Goal: Use online tool/utility: Utilize a website feature to perform a specific function

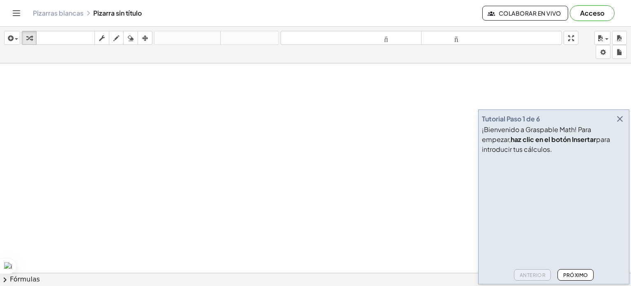
click at [531, 205] on video at bounding box center [543, 188] width 123 height 62
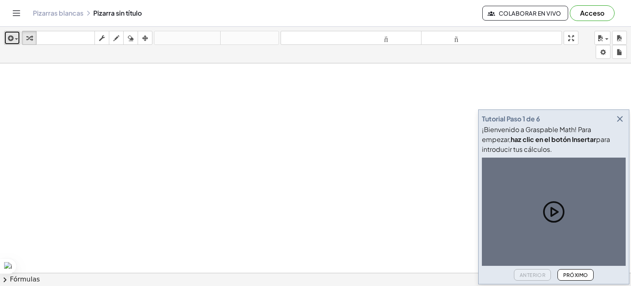
click at [13, 33] on div "button" at bounding box center [12, 38] width 12 height 10
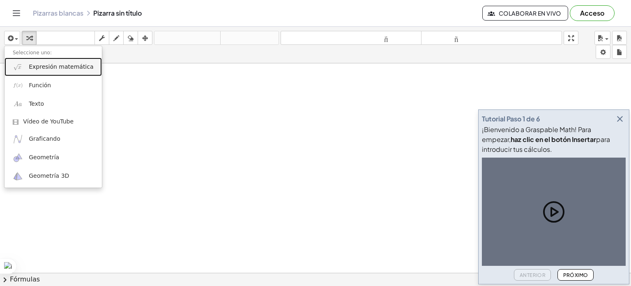
click at [36, 71] on link "Expresión matemática" at bounding box center [53, 67] width 97 height 18
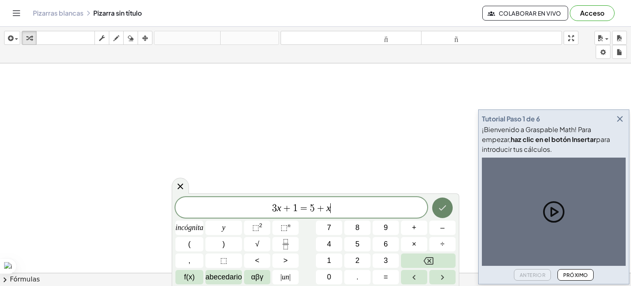
click at [443, 203] on icon "Hecho" at bounding box center [443, 208] width 10 height 10
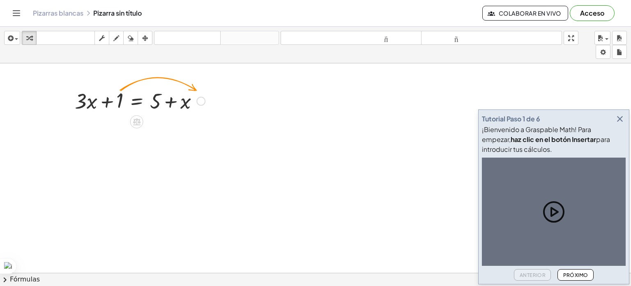
click at [200, 101] on div at bounding box center [200, 101] width 9 height 9
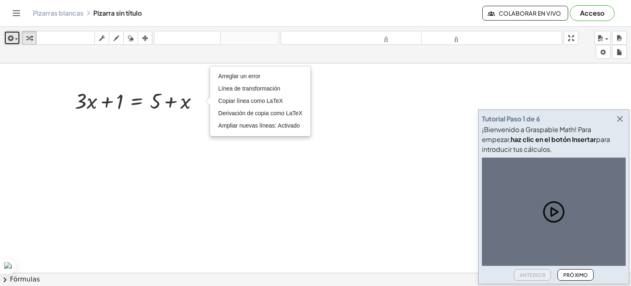
click at [12, 37] on icon "button" at bounding box center [9, 38] width 7 height 10
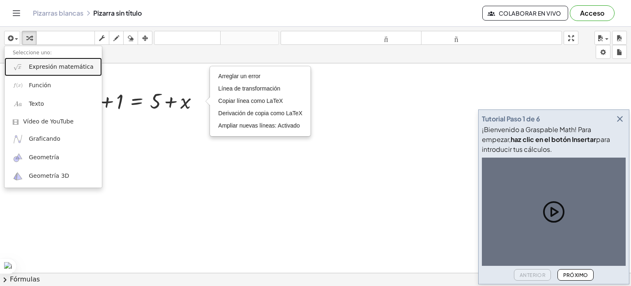
click at [32, 68] on font "Expresión matemática" at bounding box center [61, 66] width 64 height 7
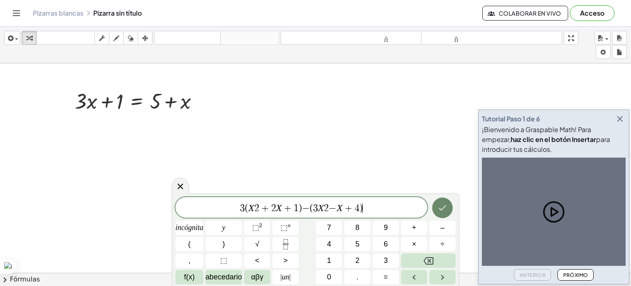
click at [442, 213] on button "Hecho" at bounding box center [442, 207] width 21 height 21
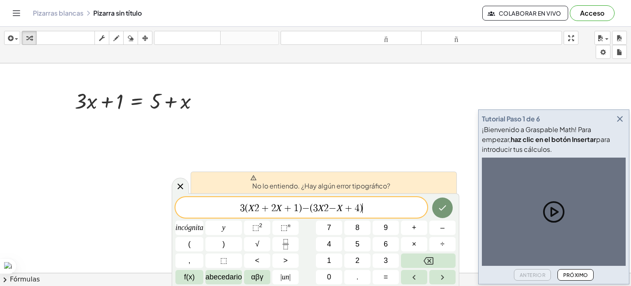
click at [409, 206] on span "3 ( X 2 + 2 X + 1 ) − ( 3 X 2 − X + 4 ) ​" at bounding box center [301, 208] width 252 height 12
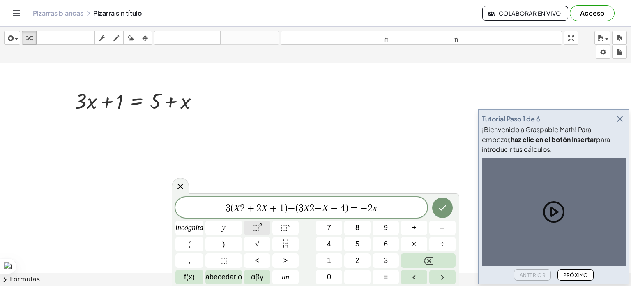
click at [259, 230] on font "⬚" at bounding box center [255, 227] width 7 height 8
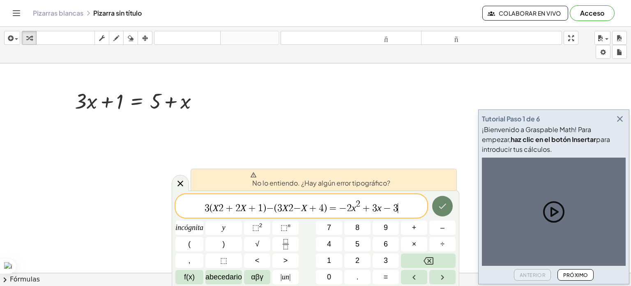
click at [447, 203] on icon "Hecho" at bounding box center [443, 206] width 10 height 10
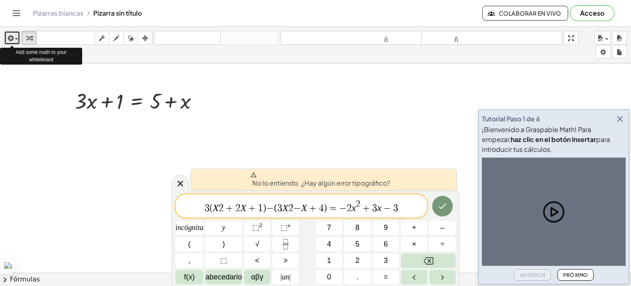
click at [8, 37] on icon "button" at bounding box center [9, 38] width 7 height 10
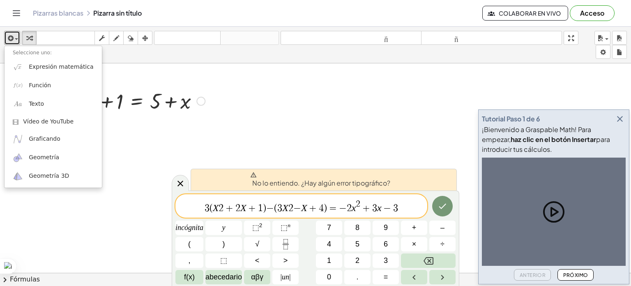
click at [116, 94] on div at bounding box center [140, 100] width 138 height 28
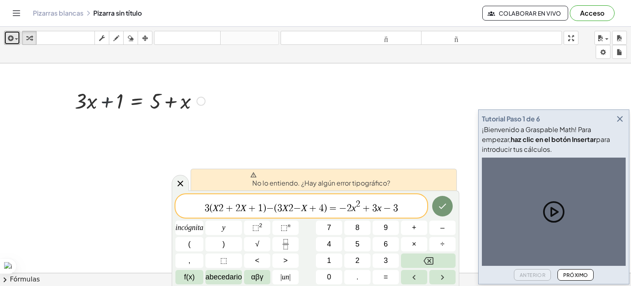
click at [116, 94] on div at bounding box center [140, 100] width 138 height 28
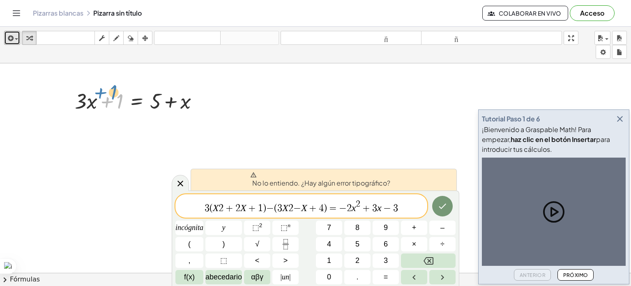
drag, startPoint x: 116, startPoint y: 94, endPoint x: 108, endPoint y: 91, distance: 7.9
click at [108, 91] on div at bounding box center [140, 100] width 138 height 28
click at [545, 200] on icon at bounding box center [554, 211] width 26 height 26
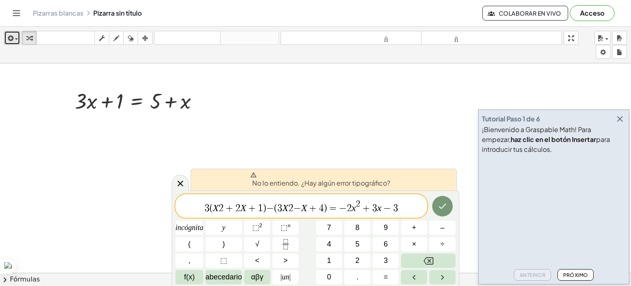
click at [16, 39] on span "button" at bounding box center [16, 39] width 3 height 2
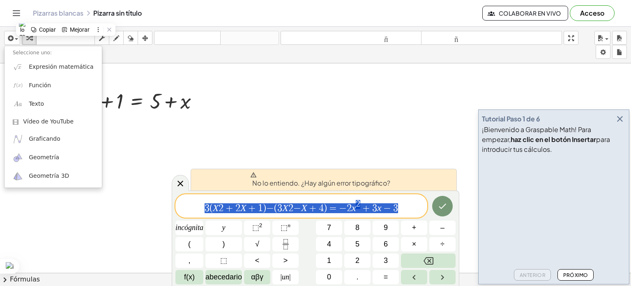
drag, startPoint x: 421, startPoint y: 206, endPoint x: 187, endPoint y: 197, distance: 234.3
click at [187, 197] on div "**********" at bounding box center [301, 205] width 252 height 23
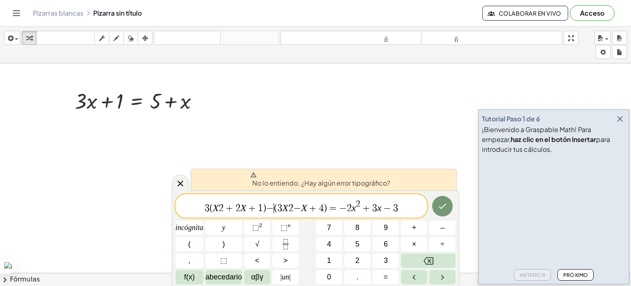
click at [274, 206] on span "3 ( X 2 + 2 X + 1 ) − ​ ( 3 X 2 − X + 4 ) = − 2 x 2 + 3 x − 3" at bounding box center [301, 206] width 252 height 15
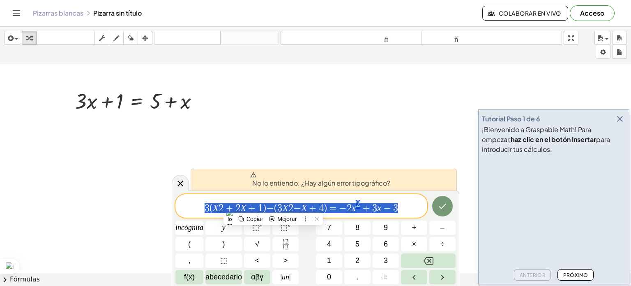
drag, startPoint x: 201, startPoint y: 210, endPoint x: 411, endPoint y: 201, distance: 209.7
click at [411, 201] on span "3 ( X 2 + 2 X + 1 ) − ( 3 X 2 − X + 4 ) = − 2 x 2 + 3 x − 3" at bounding box center [301, 206] width 252 height 15
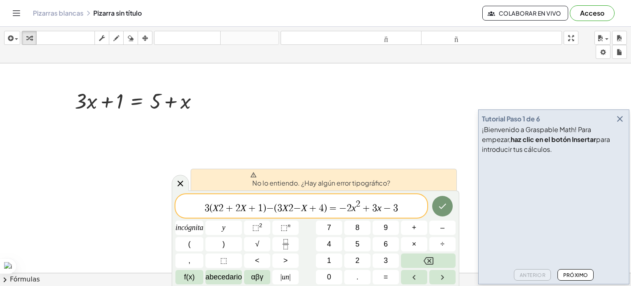
drag, startPoint x: 274, startPoint y: 211, endPoint x: 215, endPoint y: 218, distance: 58.8
click at [215, 218] on div "3 ( X 2 + 2 X + 1 ) − ( 3 X 2 − X + 4 ) = − 2 x 2 + 3 x − 3 incógnita y ⬚ 2 ⬚ n…" at bounding box center [315, 239] width 280 height 90
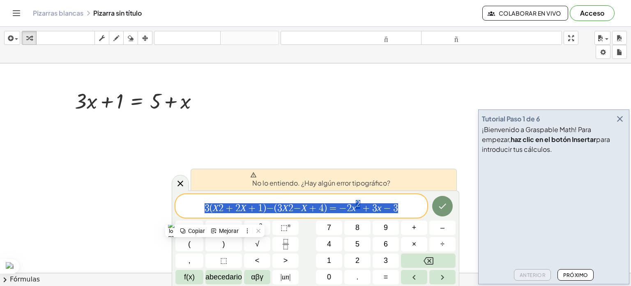
drag, startPoint x: 205, startPoint y: 207, endPoint x: 430, endPoint y: 216, distance: 225.3
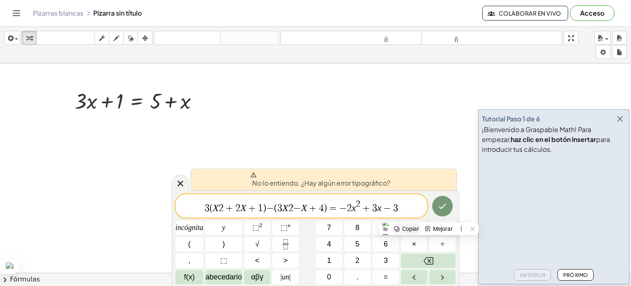
click at [403, 228] on font "Copiar" at bounding box center [410, 228] width 17 height 7
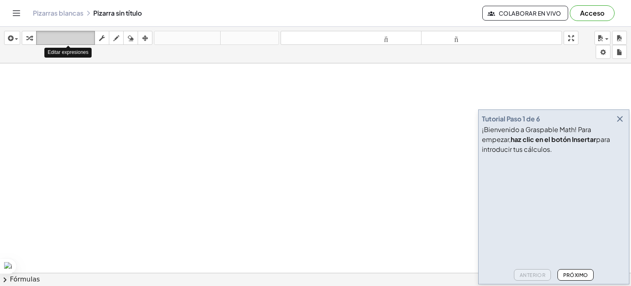
click at [92, 33] on icon "teclado" at bounding box center [65, 38] width 55 height 10
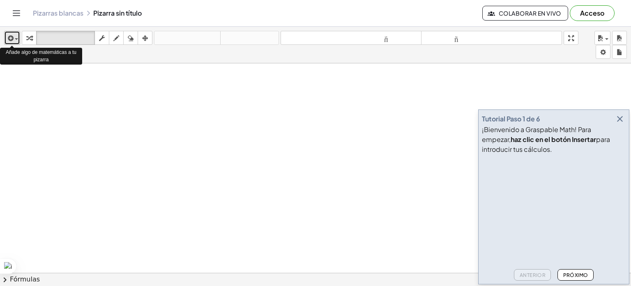
click at [19, 36] on button "insertar" at bounding box center [12, 38] width 16 height 14
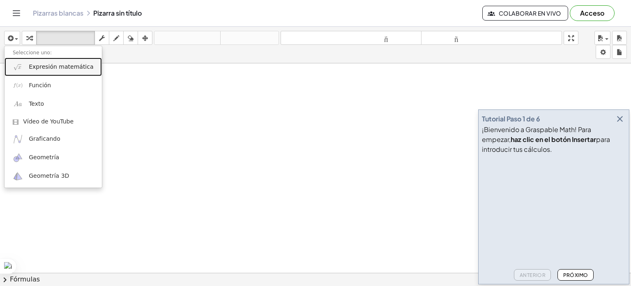
click at [53, 66] on font "Expresión matemática" at bounding box center [61, 66] width 64 height 7
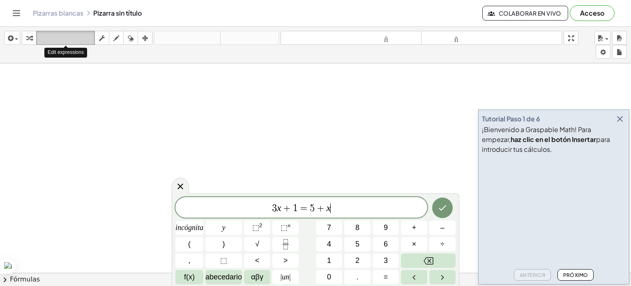
click at [78, 33] on icon "teclado" at bounding box center [65, 38] width 55 height 10
click at [426, 265] on icon "Retroceso" at bounding box center [429, 261] width 10 height 10
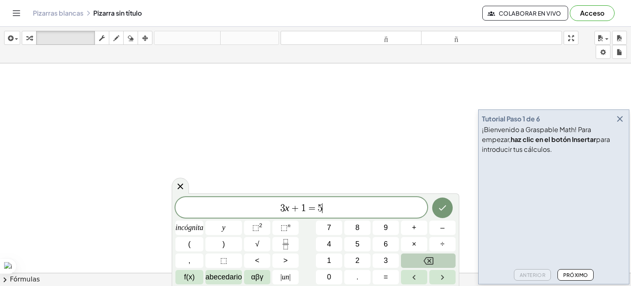
click at [426, 265] on icon "Retroceso" at bounding box center [429, 261] width 10 height 10
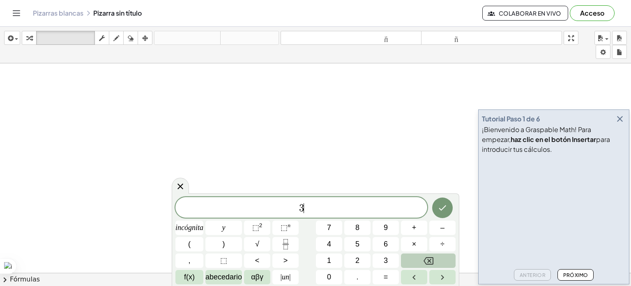
click at [426, 265] on icon "Retroceso" at bounding box center [429, 261] width 10 height 10
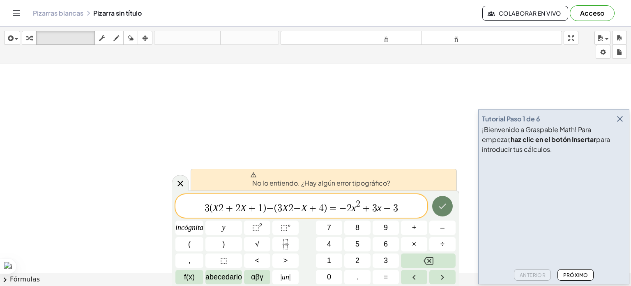
click at [440, 206] on icon "Hecho" at bounding box center [443, 206] width 10 height 10
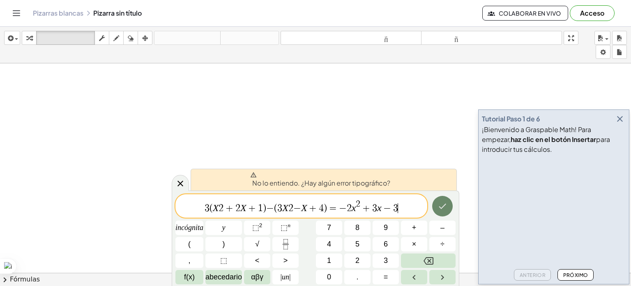
click at [405, 210] on div "3 ( X 2 + 2 X + 1 ) − ( 3 X 2 − X + 4 ) = − 2 x 2 + 3 x − 3 ​ incógnita y ⬚ 2 ⬚…" at bounding box center [315, 239] width 280 height 90
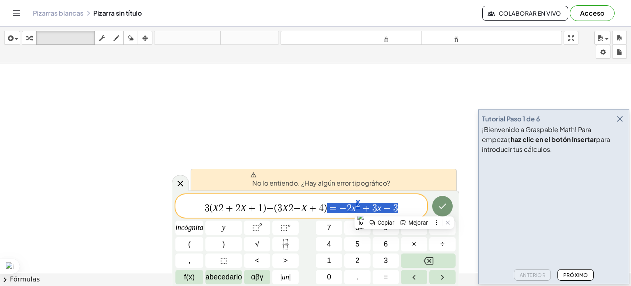
drag, startPoint x: 405, startPoint y: 210, endPoint x: 329, endPoint y: 208, distance: 76.0
click at [329, 208] on span "3 ( X 2 + 2 X + 1 ) − ( 3 X 2 − X + 4 ) = − 2 x 2 + 3 x − 3" at bounding box center [301, 206] width 252 height 15
click at [54, 37] on font "teclado" at bounding box center [65, 38] width 55 height 8
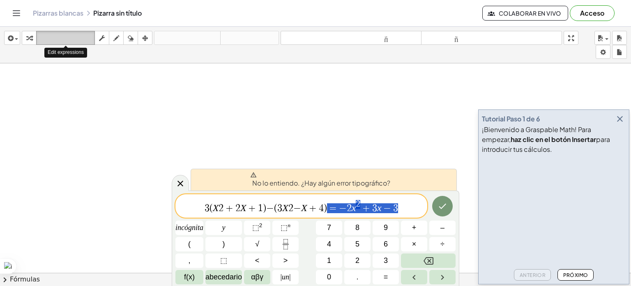
click at [54, 37] on font "teclado" at bounding box center [65, 38] width 55 height 8
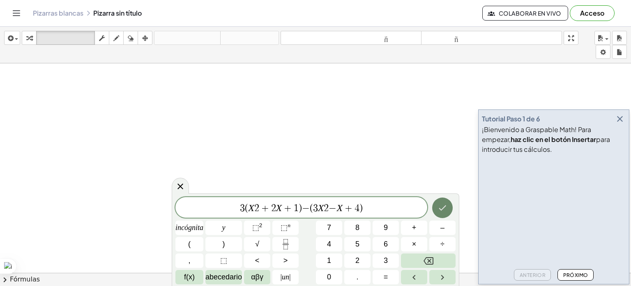
click at [448, 208] on button "Hecho" at bounding box center [442, 207] width 21 height 21
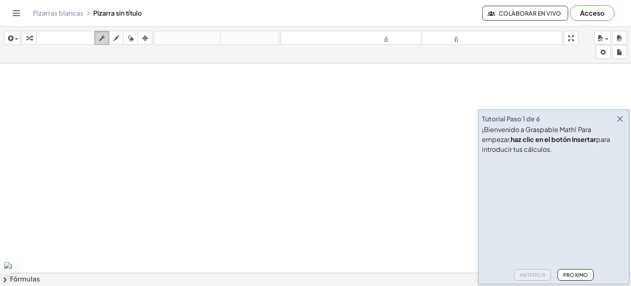
click at [105, 35] on div "button" at bounding box center [102, 38] width 11 height 10
click at [13, 35] on icon "button" at bounding box center [9, 38] width 7 height 10
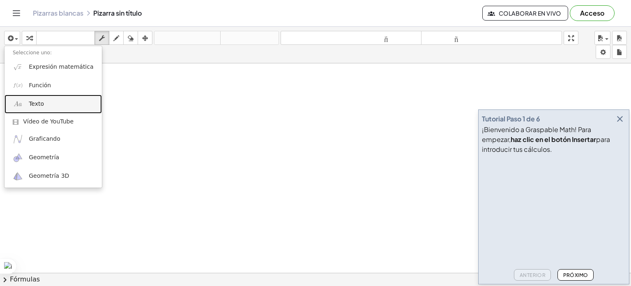
click at [46, 98] on link "Texto" at bounding box center [53, 103] width 97 height 18
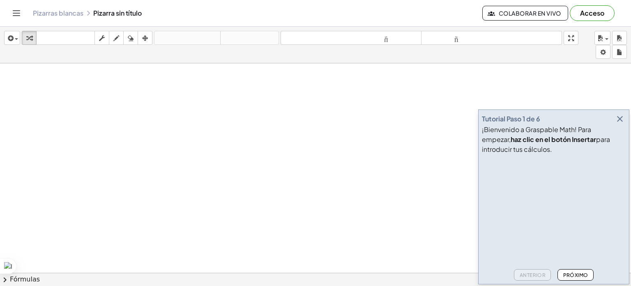
click at [590, 10] on font "Acceso" at bounding box center [592, 13] width 24 height 9
click at [617, 120] on icon "button" at bounding box center [620, 119] width 10 height 10
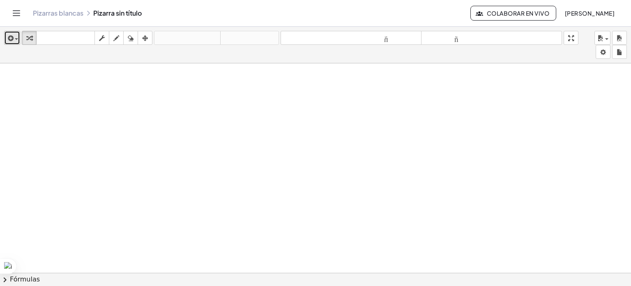
click at [15, 40] on div "button" at bounding box center [12, 38] width 12 height 10
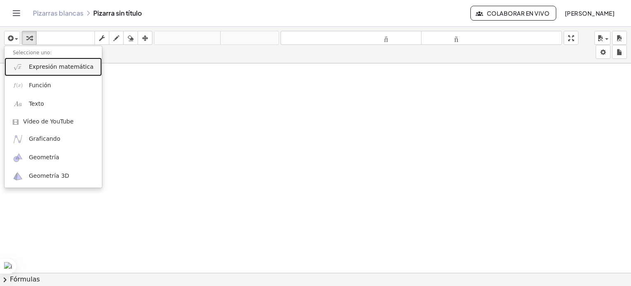
click at [43, 73] on link "Expresión matemática" at bounding box center [53, 67] width 97 height 18
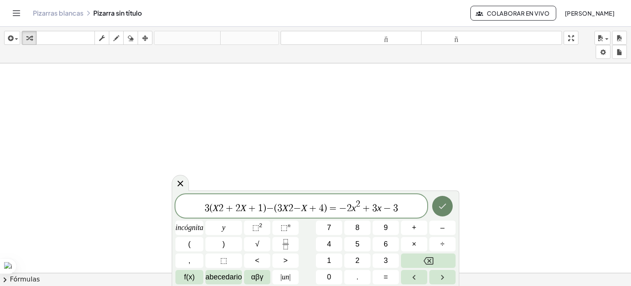
click at [446, 205] on icon "Hecho" at bounding box center [443, 206] width 10 height 10
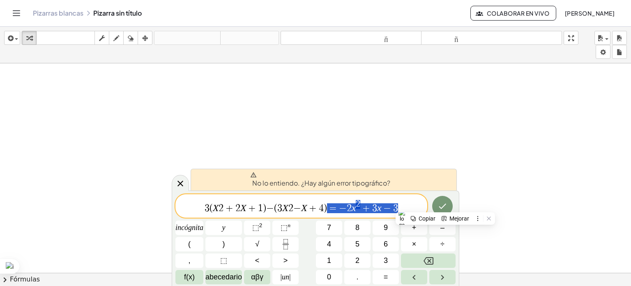
drag, startPoint x: 411, startPoint y: 207, endPoint x: 330, endPoint y: 215, distance: 81.8
click at [330, 215] on div "**********" at bounding box center [301, 205] width 252 height 23
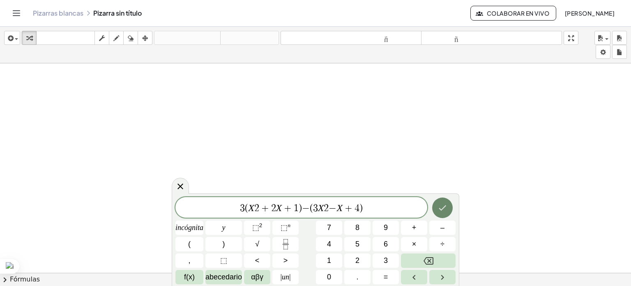
click at [442, 205] on icon "Hecho" at bounding box center [443, 208] width 10 height 10
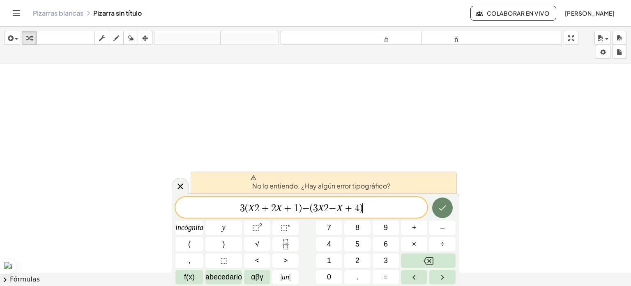
click at [442, 205] on icon "Hecho" at bounding box center [443, 208] width 10 height 10
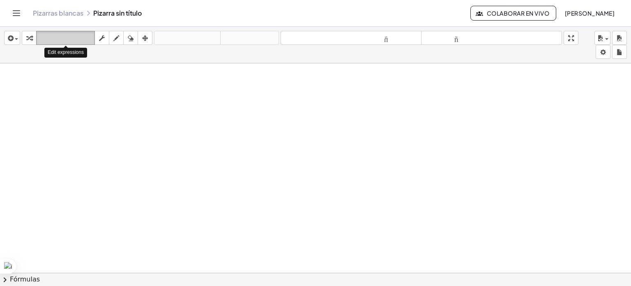
click at [46, 43] on button "teclado teclado" at bounding box center [65, 38] width 59 height 14
click at [30, 36] on icon "button" at bounding box center [29, 38] width 6 height 10
drag, startPoint x: 30, startPoint y: 36, endPoint x: 73, endPoint y: 120, distance: 94.4
click at [73, 120] on div "insertar Seleccione uno: Expresión matemática Función Texto Vídeo de YouTube Gr…" at bounding box center [315, 156] width 631 height 259
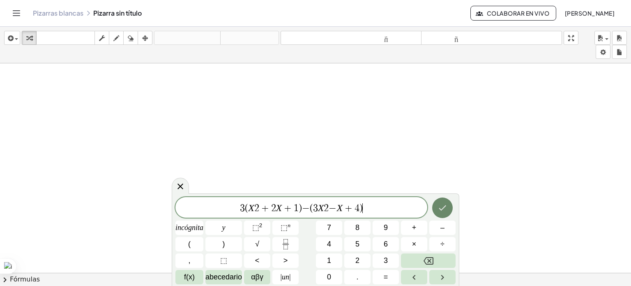
click at [442, 212] on button "Hecho" at bounding box center [442, 207] width 21 height 21
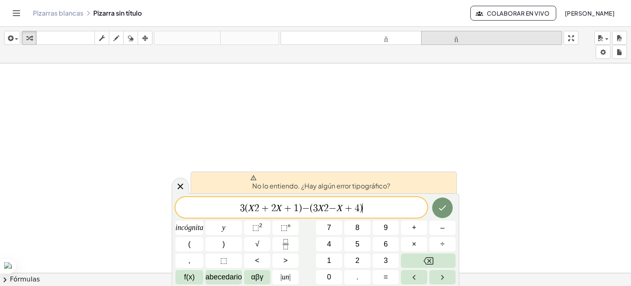
click at [463, 42] on icon "tamaño_del_formato" at bounding box center [491, 38] width 137 height 10
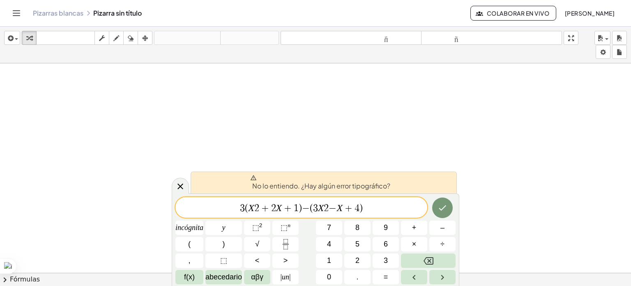
click at [368, 191] on div "No lo entiendo. ¿Hay algún error tipográfico?" at bounding box center [324, 182] width 266 height 22
click at [375, 212] on span "3 ( X 2 + 2 X + 1 ) − ( 3 X 2 − X + 4 ) ​" at bounding box center [301, 208] width 252 height 12
click at [332, 208] on span "−" at bounding box center [333, 208] width 8 height 10
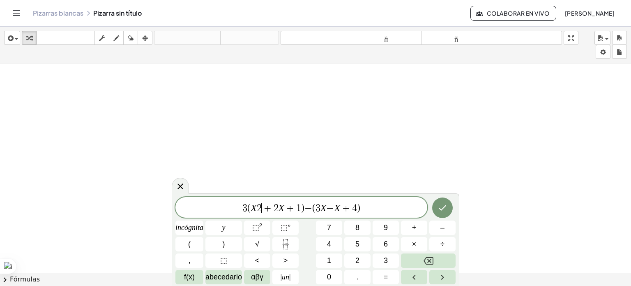
click at [266, 207] on span "+" at bounding box center [268, 208] width 12 height 10
click at [253, 233] on button "⬚ 2" at bounding box center [257, 227] width 26 height 14
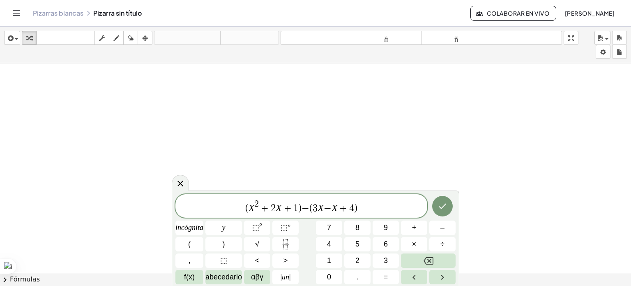
click at [326, 204] on span "−" at bounding box center [328, 208] width 8 height 10
click at [248, 224] on button "⬚ 2" at bounding box center [257, 227] width 26 height 14
click at [443, 213] on button "Hecho" at bounding box center [442, 206] width 21 height 21
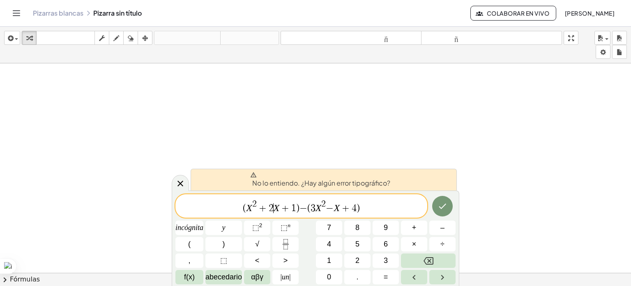
click at [274, 207] on var "X" at bounding box center [277, 207] width 6 height 11
click at [279, 207] on span "+" at bounding box center [285, 208] width 12 height 10
click at [191, 272] on font "f(x)" at bounding box center [189, 276] width 11 height 8
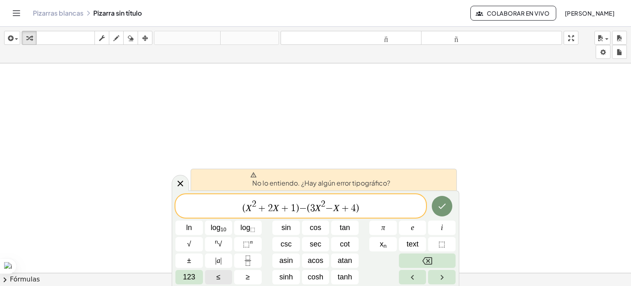
click at [191, 272] on span "123" at bounding box center [189, 276] width 12 height 11
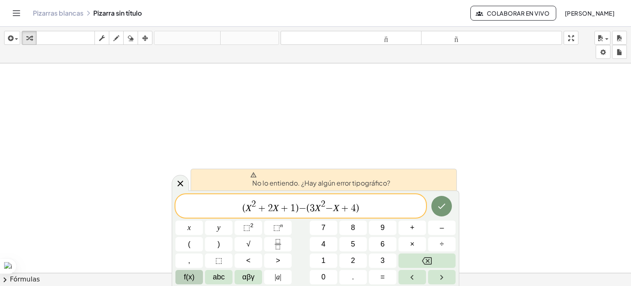
click at [191, 272] on span "f(x)" at bounding box center [189, 276] width 11 height 11
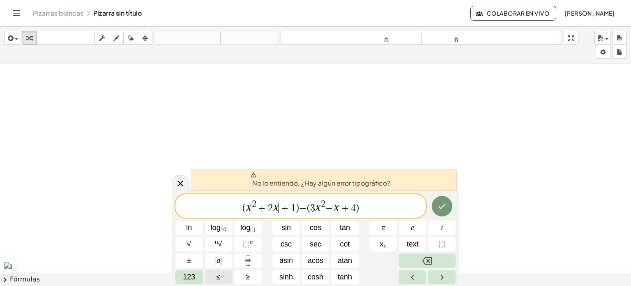
click at [191, 272] on span "123" at bounding box center [189, 276] width 12 height 11
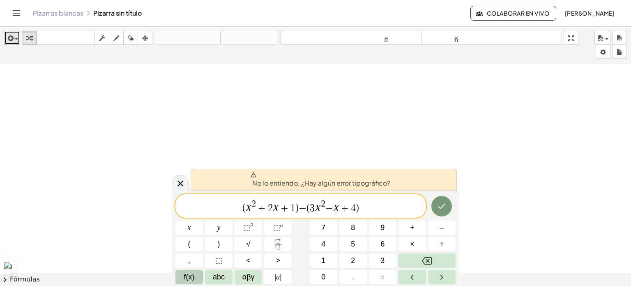
click at [11, 35] on icon "button" at bounding box center [9, 38] width 7 height 10
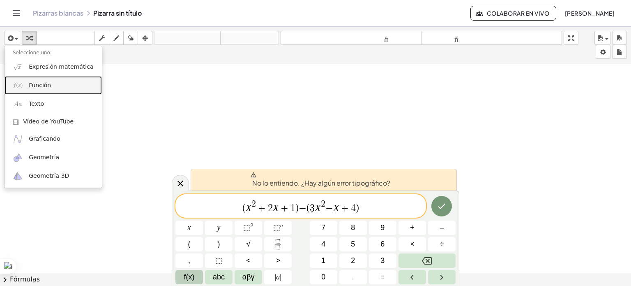
click at [45, 85] on font "Función" at bounding box center [40, 85] width 22 height 7
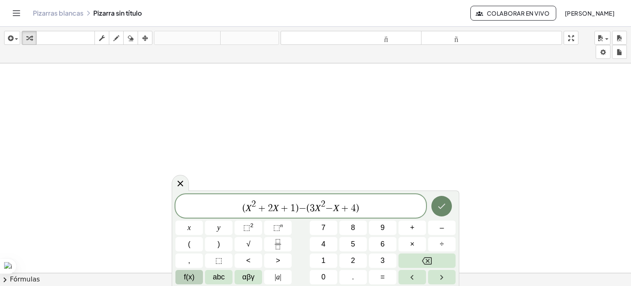
click at [441, 201] on icon "Hecho" at bounding box center [442, 206] width 10 height 10
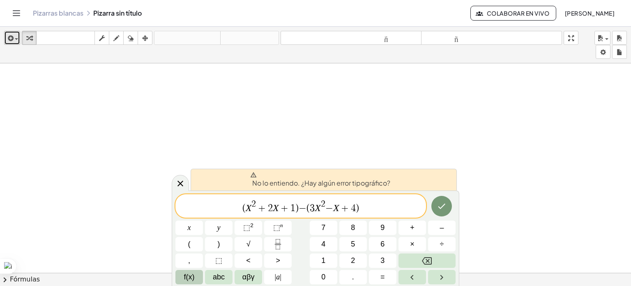
click at [18, 38] on span "button" at bounding box center [16, 39] width 3 height 2
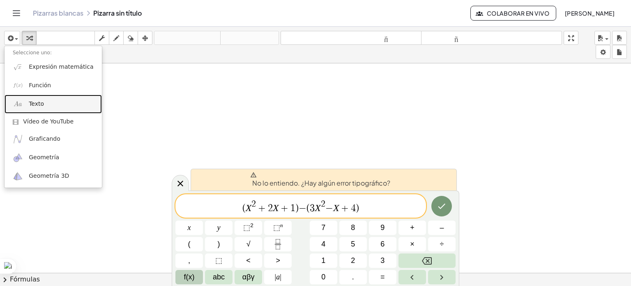
click at [59, 103] on link "Texto" at bounding box center [53, 103] width 97 height 18
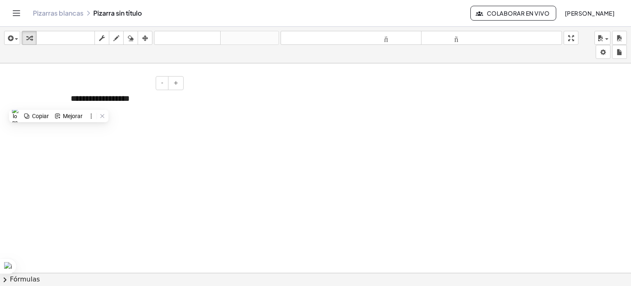
click at [133, 97] on div "**********" at bounding box center [123, 98] width 123 height 28
drag, startPoint x: 133, startPoint y: 97, endPoint x: 54, endPoint y: 88, distance: 79.4
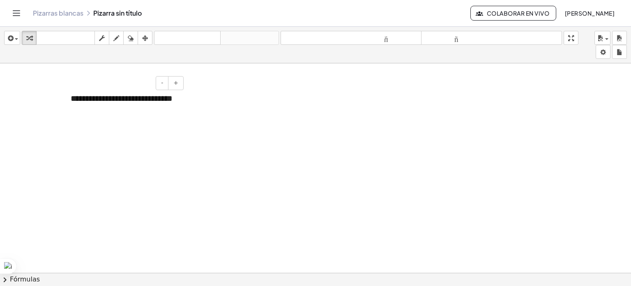
drag, startPoint x: 186, startPoint y: 102, endPoint x: 114, endPoint y: 108, distance: 72.1
click at [173, 86] on button "+" at bounding box center [176, 83] width 16 height 14
click at [161, 79] on button "-" at bounding box center [162, 83] width 13 height 14
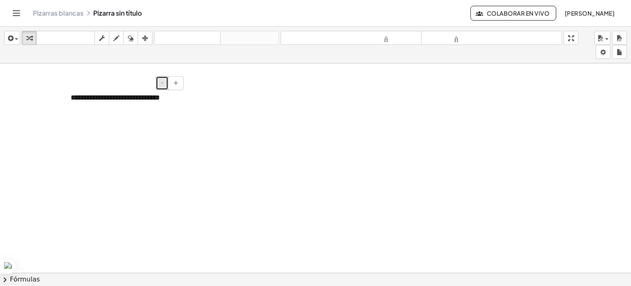
click at [161, 79] on button "-" at bounding box center [162, 83] width 13 height 14
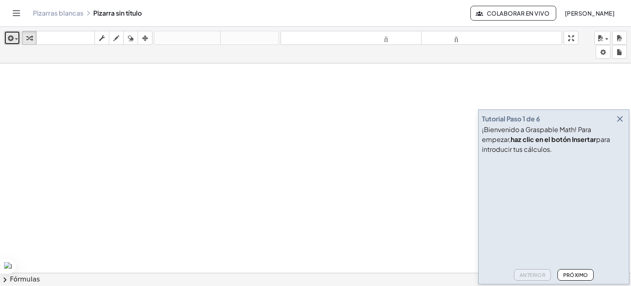
click at [5, 35] on button "insertar" at bounding box center [12, 38] width 16 height 14
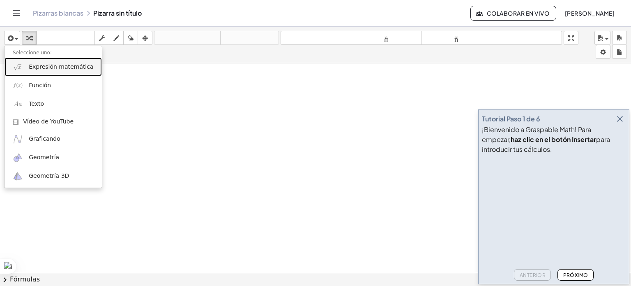
click at [49, 60] on link "Expresión matemática" at bounding box center [53, 67] width 97 height 18
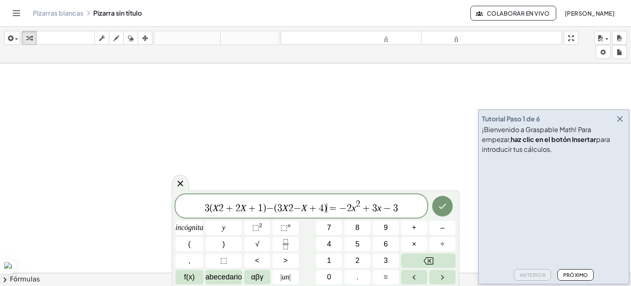
drag, startPoint x: 329, startPoint y: 206, endPoint x: 424, endPoint y: 208, distance: 95.3
click at [362, 207] on span "+" at bounding box center [366, 208] width 12 height 10
click at [222, 207] on span "2" at bounding box center [221, 208] width 5 height 10
click at [252, 226] on font "⬚" at bounding box center [255, 227] width 7 height 8
click at [219, 207] on span "3 ( X ​ 2 + 2 X + 1 ) − ( 3 X 2 − X + 4 ) = − 2 x 2 + 3 x − 3" at bounding box center [301, 206] width 252 height 15
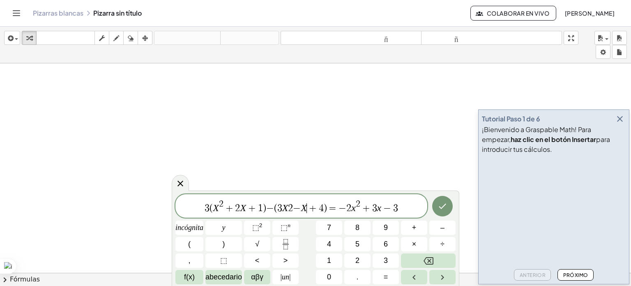
click at [308, 208] on span "+" at bounding box center [313, 208] width 12 height 10
drag, startPoint x: 283, startPoint y: 208, endPoint x: 296, endPoint y: 209, distance: 13.6
click at [296, 209] on span "−" at bounding box center [298, 208] width 8 height 10
click at [254, 227] on font "⬚" at bounding box center [255, 227] width 7 height 8
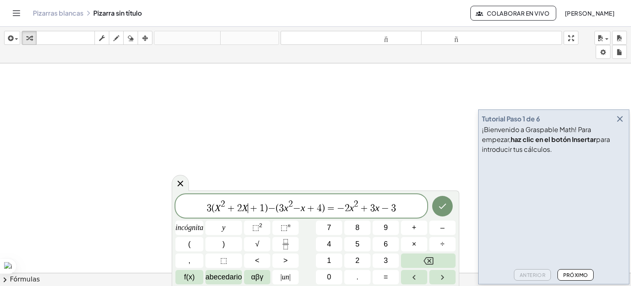
click at [253, 208] on span "+" at bounding box center [254, 208] width 12 height 10
click at [224, 207] on span "2" at bounding box center [223, 203] width 5 height 9
click at [212, 209] on span "3" at bounding box center [210, 208] width 5 height 10
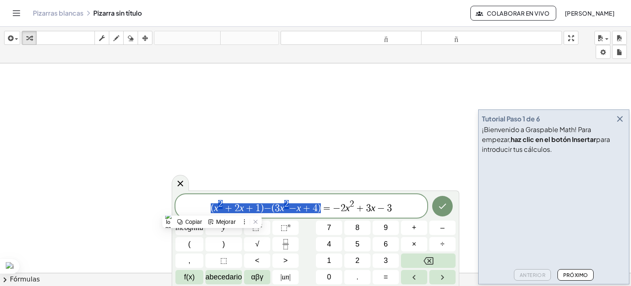
drag, startPoint x: 205, startPoint y: 211, endPoint x: 322, endPoint y: 213, distance: 116.7
click at [322, 213] on span "( x 2 + 2 x + 1 ) − ( 3 x 2 − x + 4 ) = − 2 x 2 + 3 x − 3" at bounding box center [301, 206] width 252 height 15
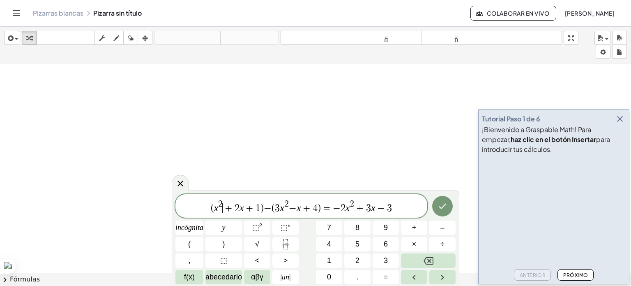
drag, startPoint x: 243, startPoint y: 208, endPoint x: 224, endPoint y: 204, distance: 19.4
click at [224, 204] on span "+" at bounding box center [229, 208] width 12 height 10
drag, startPoint x: 209, startPoint y: 204, endPoint x: 320, endPoint y: 208, distance: 111.8
click at [320, 208] on span "( x 2 + 2 x + 1 ) − ( 3 x 2 − x + 4 ) = − 2 x 2 + 3 x − 3" at bounding box center [301, 206] width 252 height 15
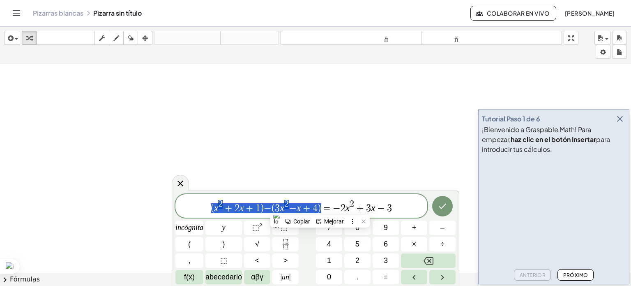
drag, startPoint x: 322, startPoint y: 208, endPoint x: 196, endPoint y: 213, distance: 126.6
click at [196, 213] on span "( x 2 + 2 x + 1 ) − ( 3 x 2 − x + 4 ) = − 2 x 2 + 3 x − 3" at bounding box center [301, 206] width 252 height 15
